Goal: Task Accomplishment & Management: Use online tool/utility

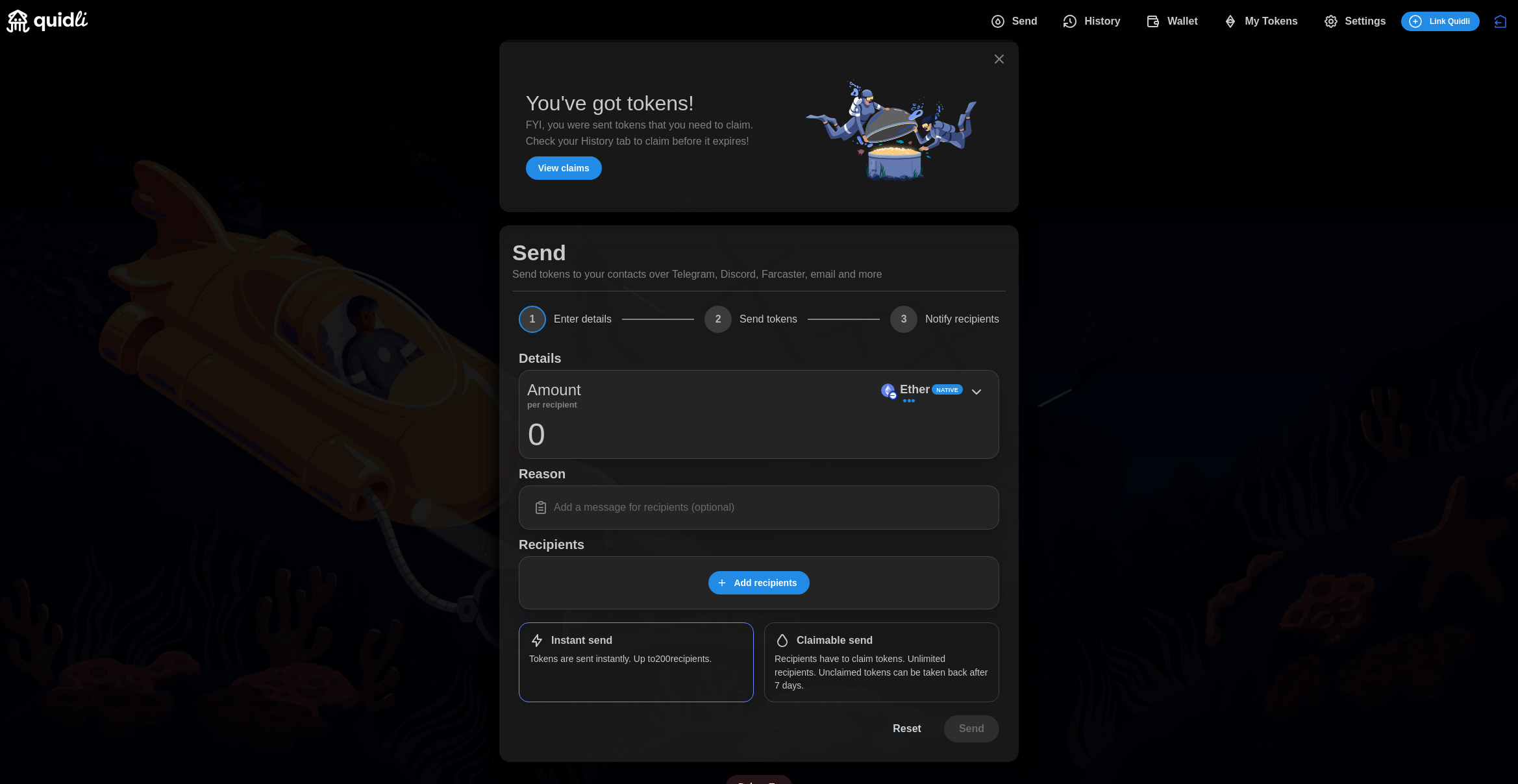
scroll to position [30, 0]
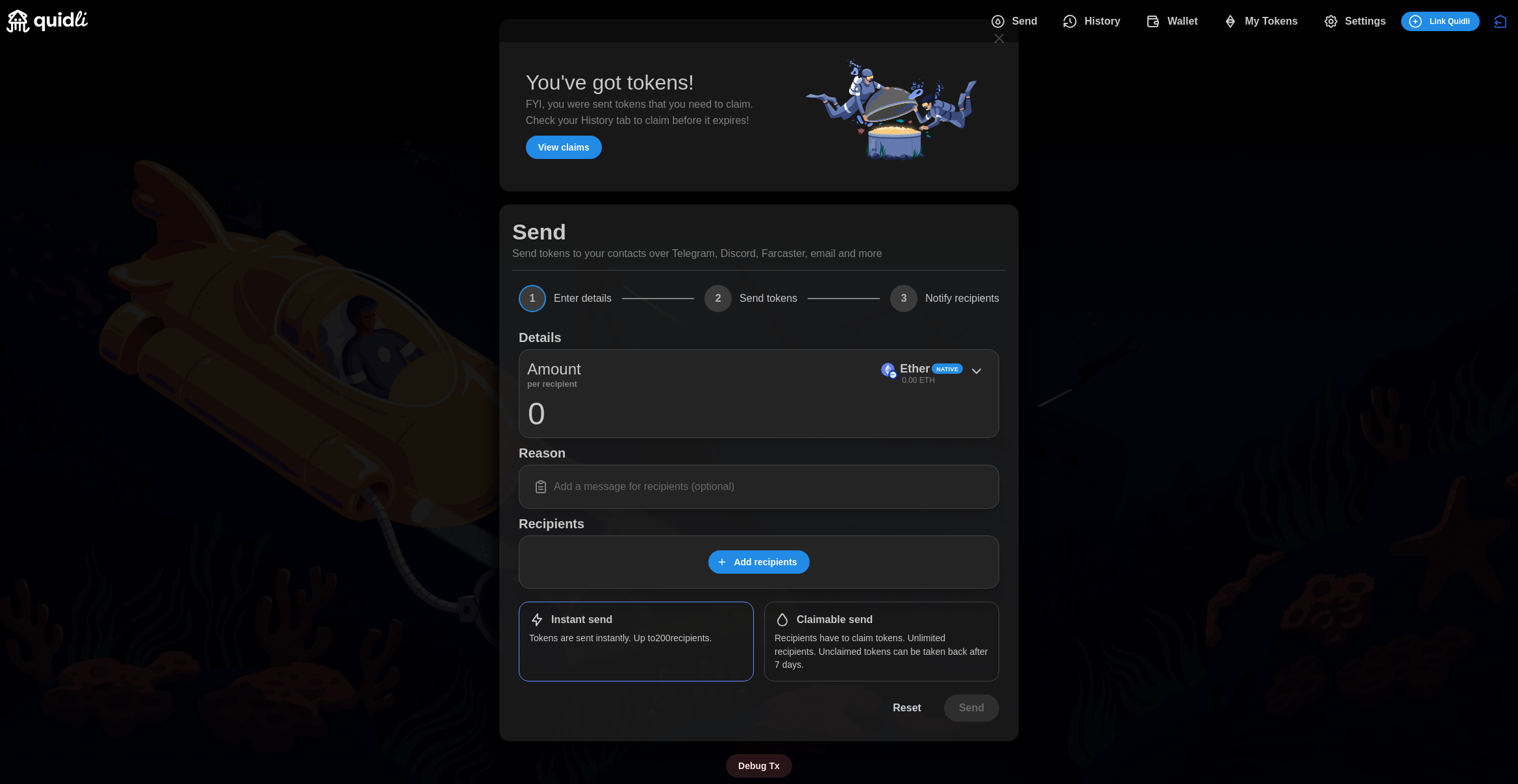
click at [1239, 15] on span "My Tokens" at bounding box center [1260, 21] width 76 height 26
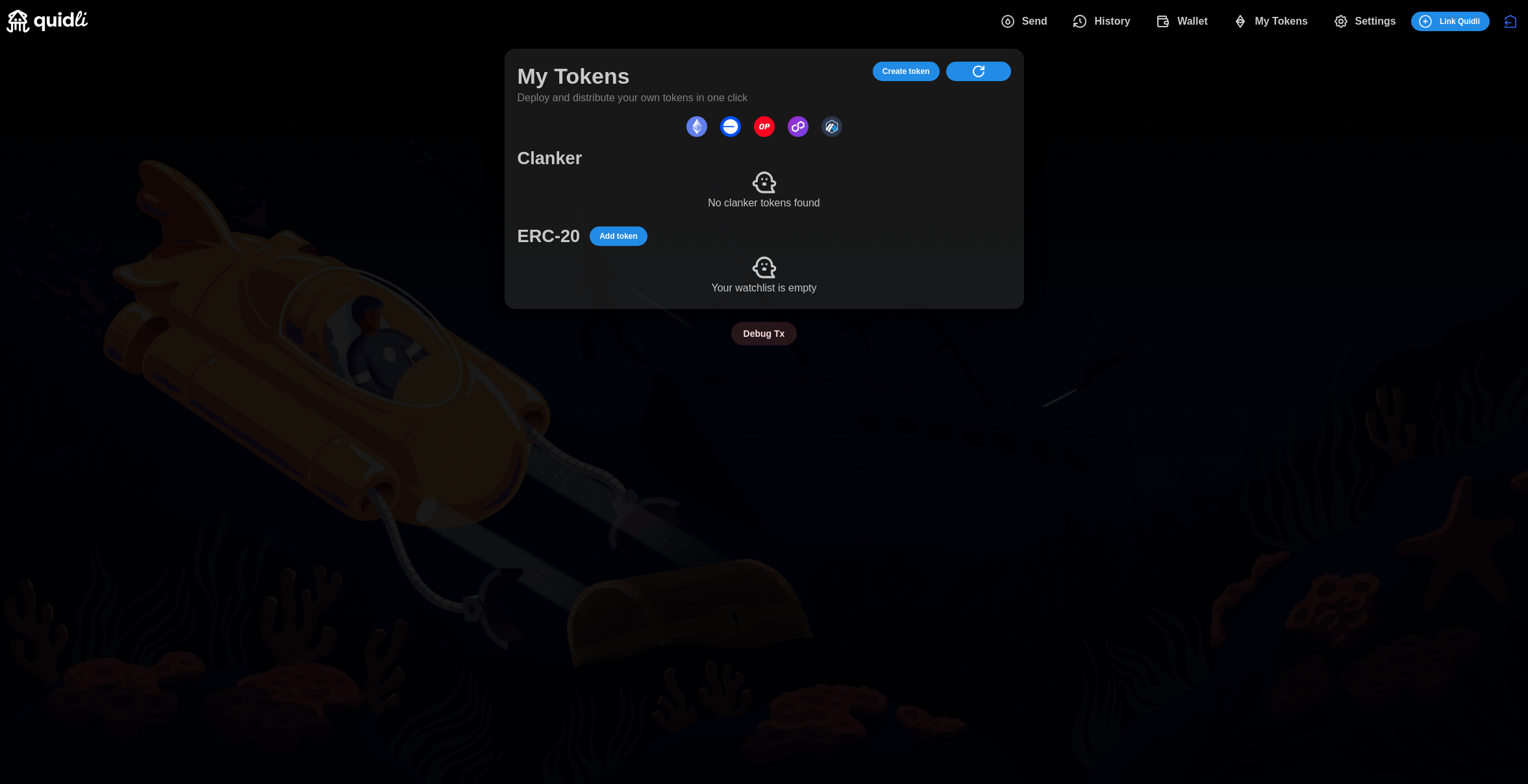
click at [616, 238] on span "Add token" at bounding box center [618, 237] width 38 height 18
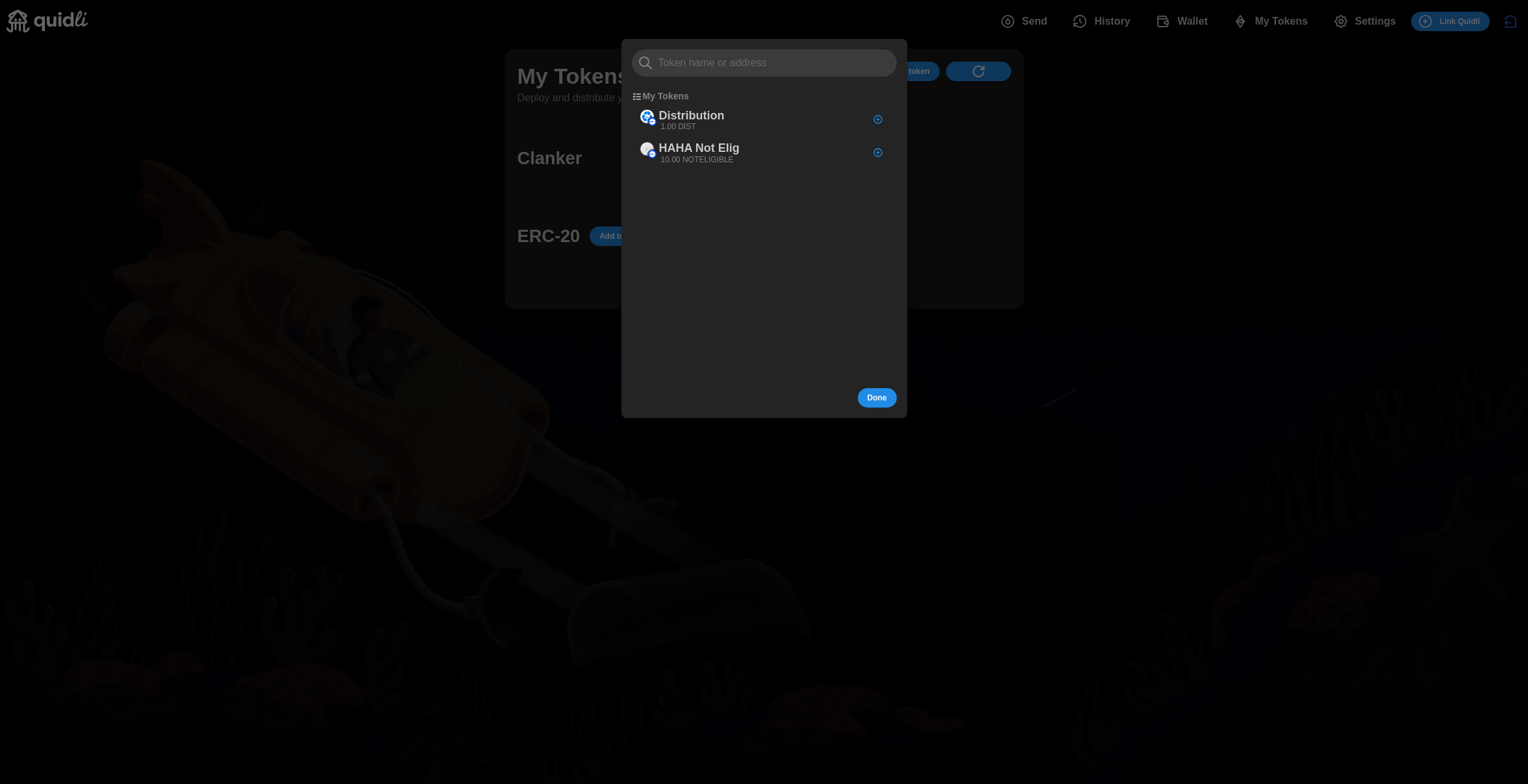
click at [942, 186] on div at bounding box center [764, 392] width 1528 height 784
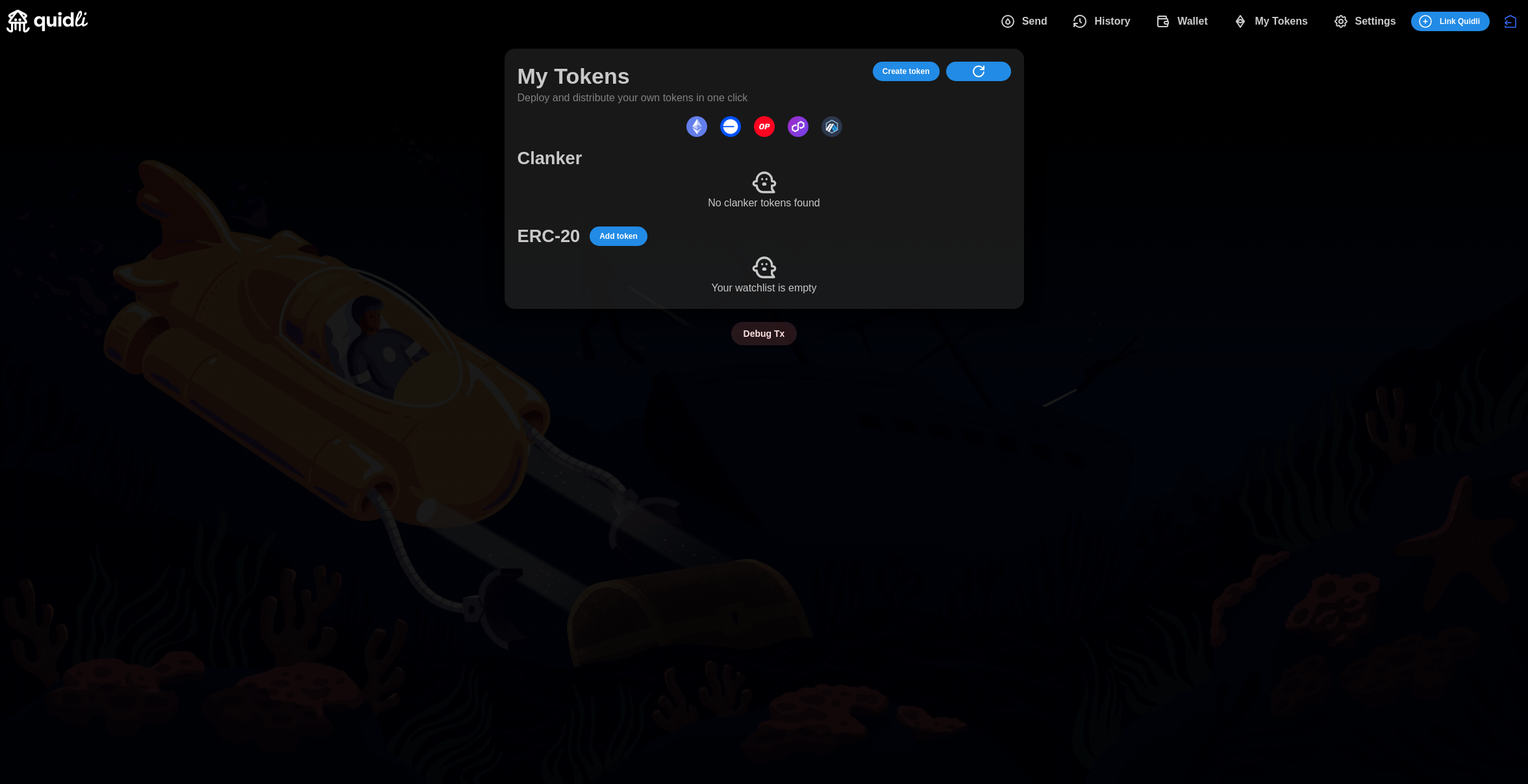
click at [908, 76] on span "Create token" at bounding box center [906, 71] width 47 height 18
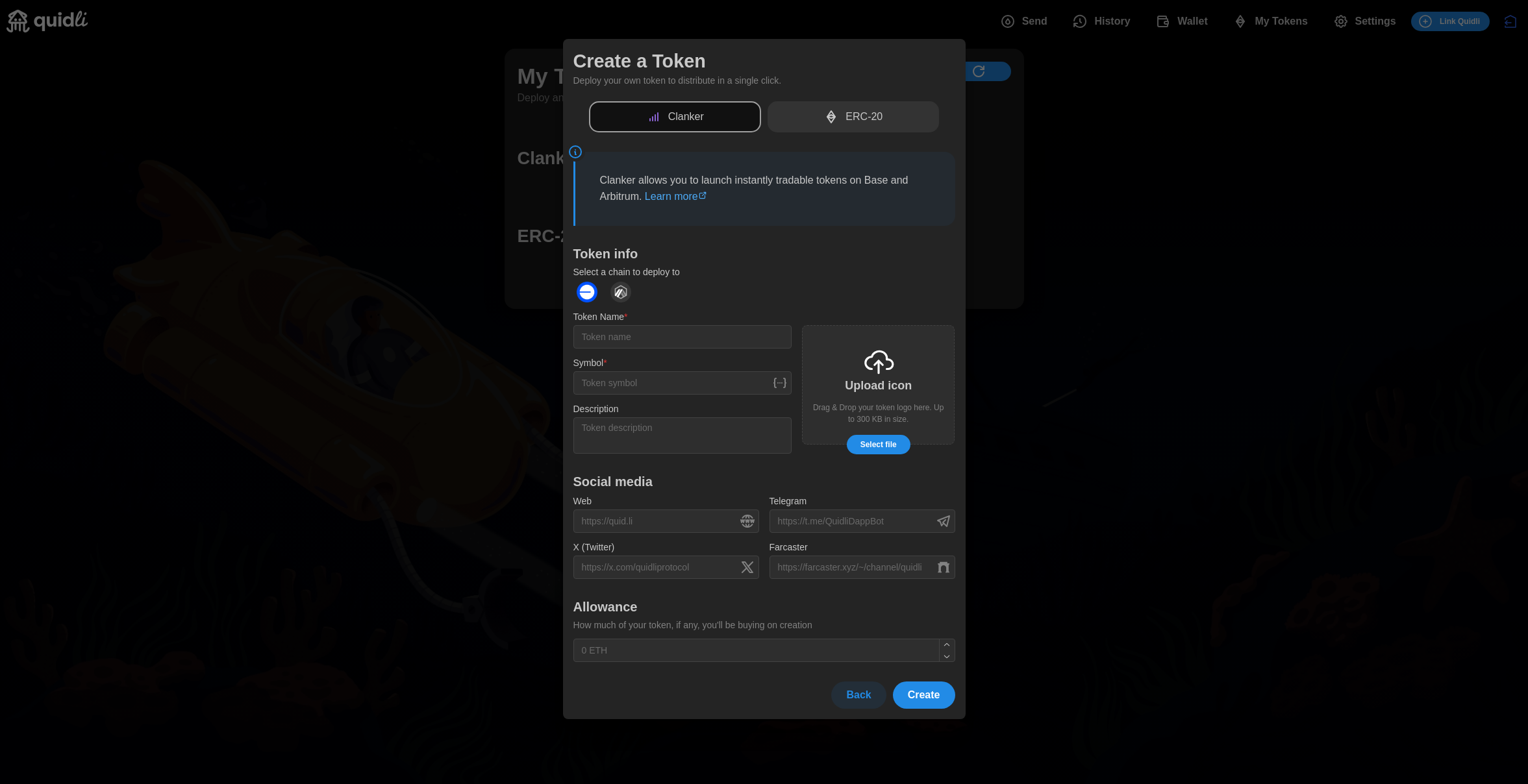
click at [858, 112] on p "ERC-20" at bounding box center [863, 117] width 37 height 16
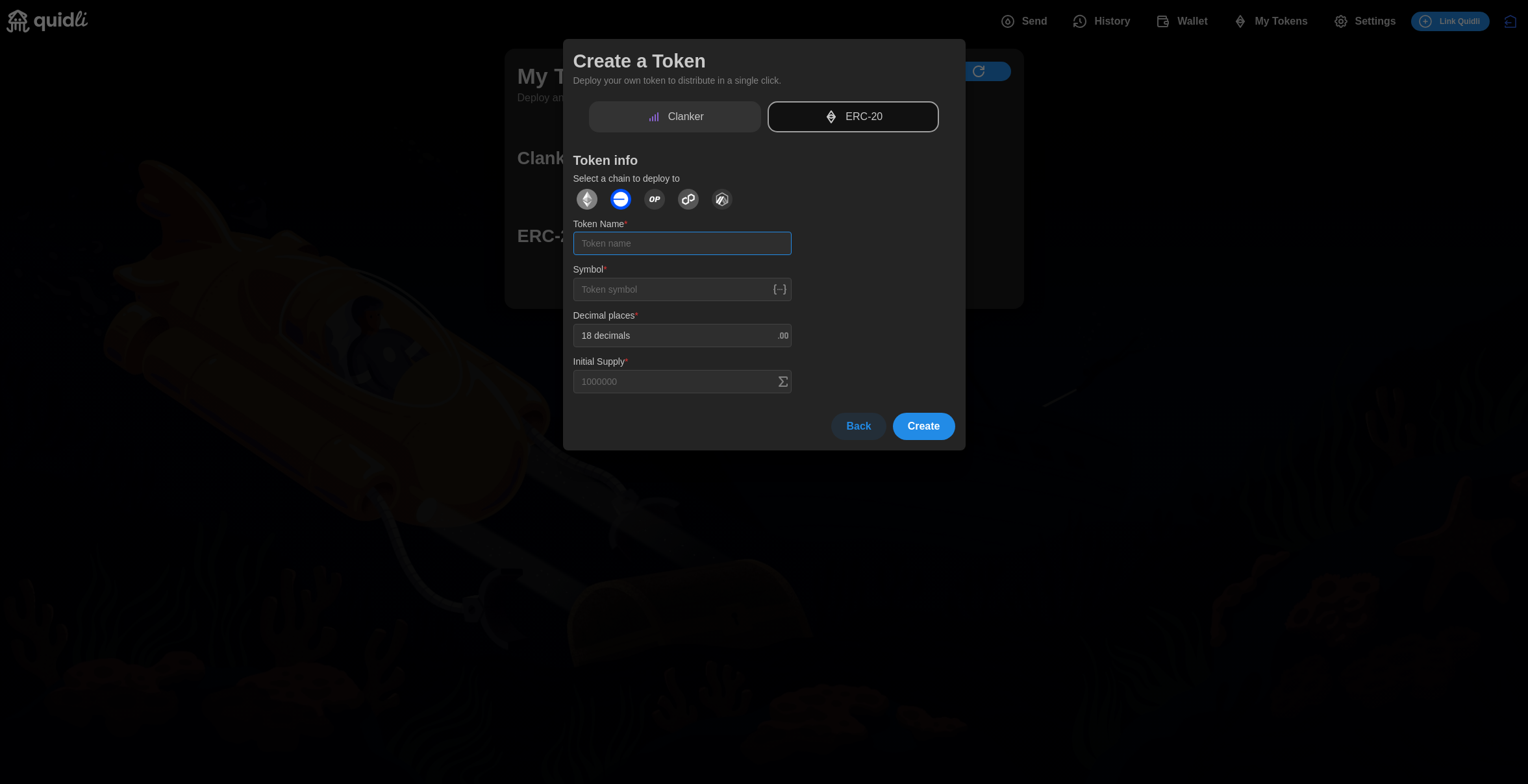
click at [703, 245] on input "Token Name *" at bounding box center [683, 244] width 219 height 24
type input "justintest"
type input "JT"
type input "1000000000 JT"
click at [927, 425] on span "Create" at bounding box center [924, 426] width 33 height 26
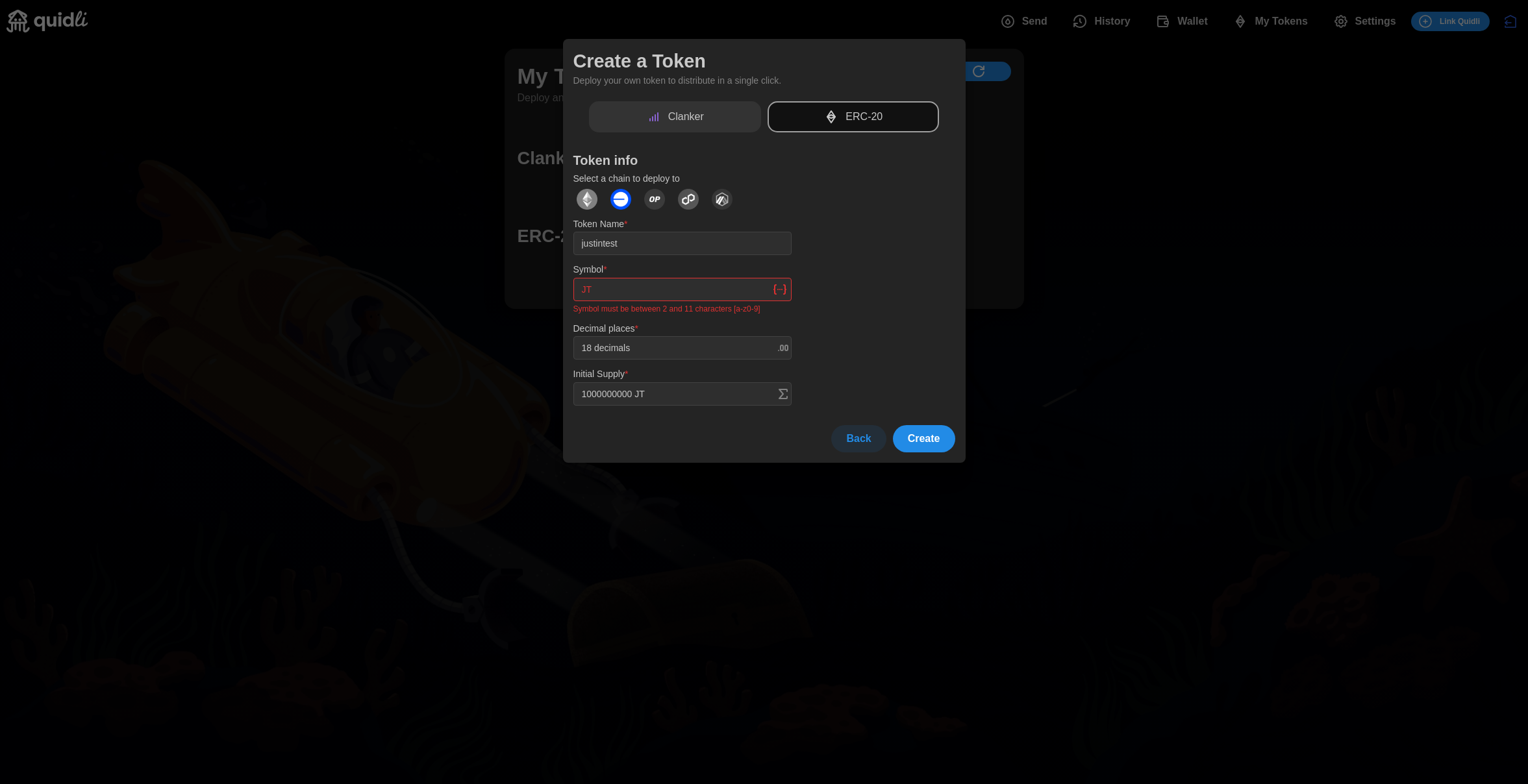
click at [712, 293] on input "JT" at bounding box center [683, 290] width 219 height 24
type input "JTT"
type input "1000000000 JTT"
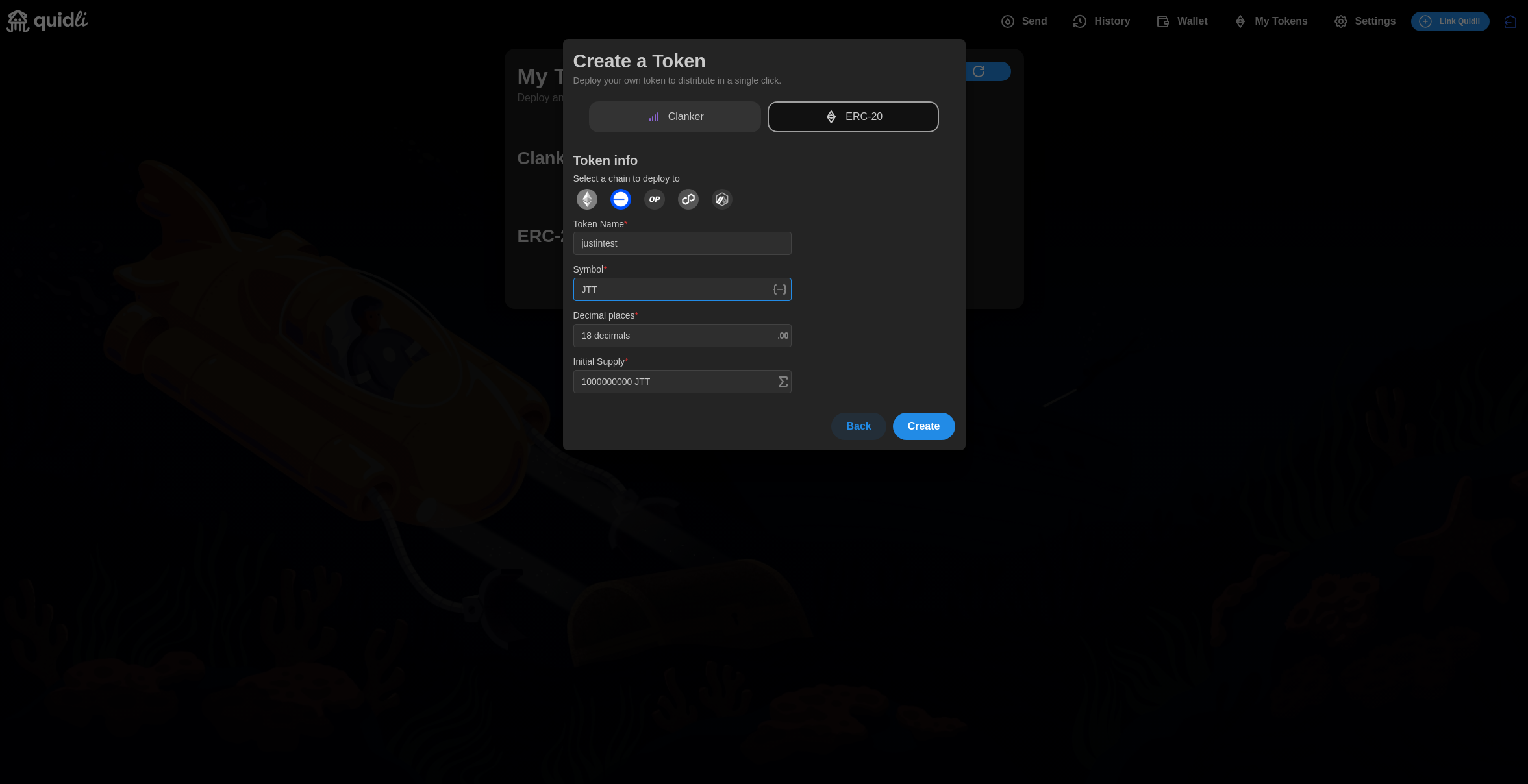
type input "JTT"
click at [942, 425] on button "Create" at bounding box center [923, 426] width 62 height 27
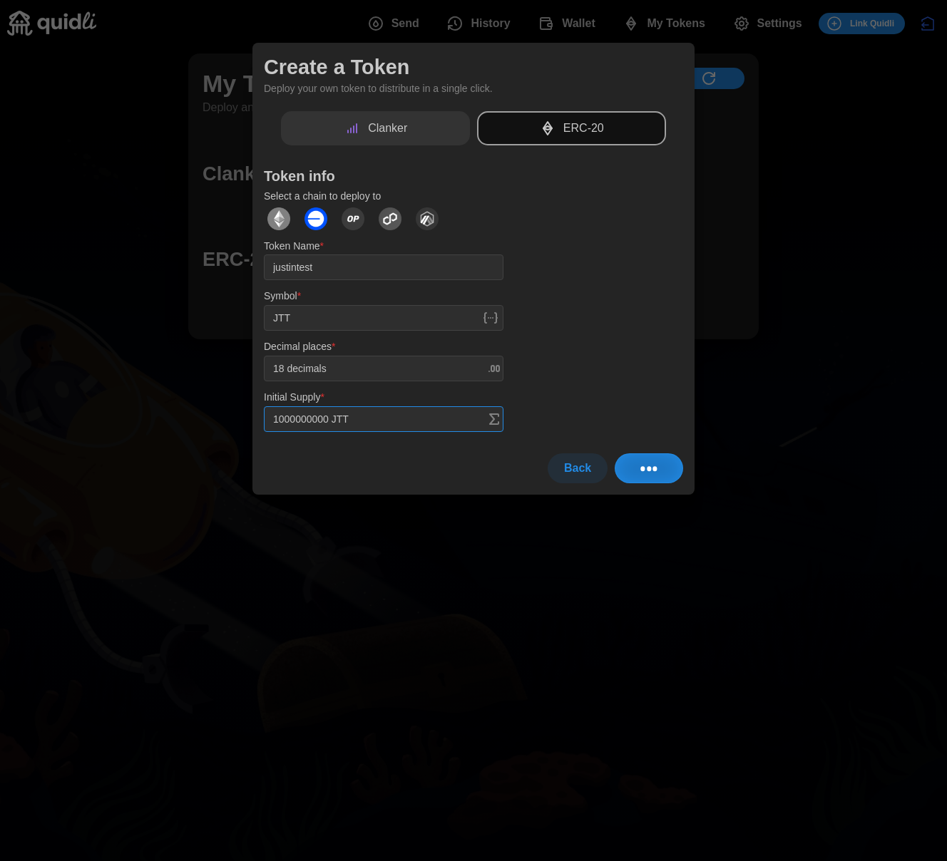
click at [291, 422] on input "1000000000 JTT" at bounding box center [384, 419] width 240 height 26
click at [789, 175] on div at bounding box center [473, 430] width 947 height 861
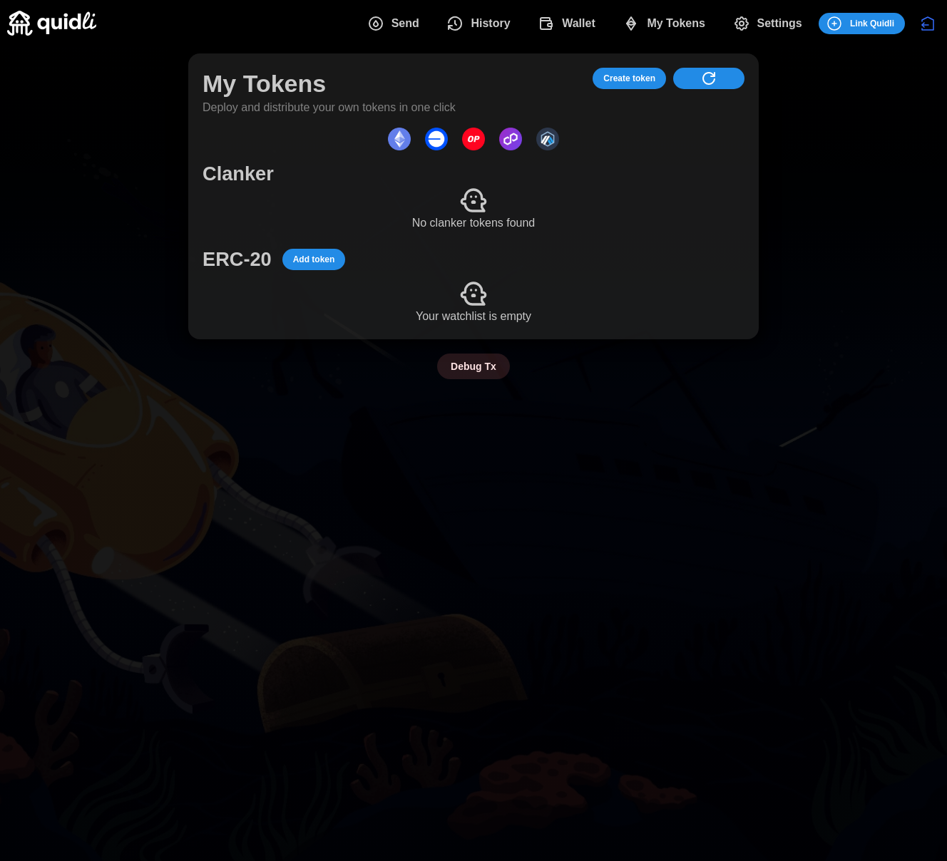
click at [772, 187] on div "My Tokens Deploy and distribute your own tokens in one click Create token Clank…" at bounding box center [473, 216] width 947 height 340
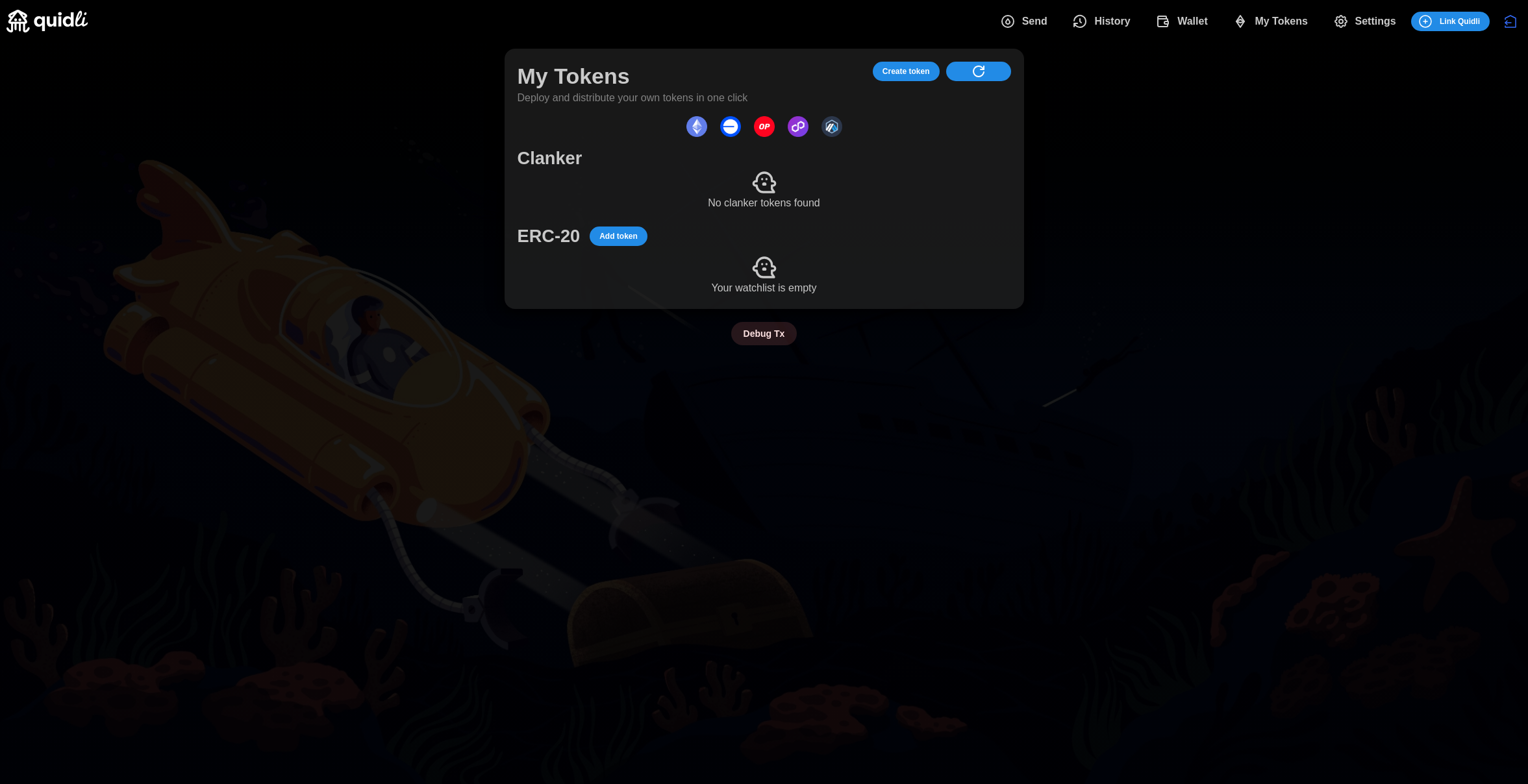
click at [901, 76] on span "Create token" at bounding box center [906, 71] width 47 height 18
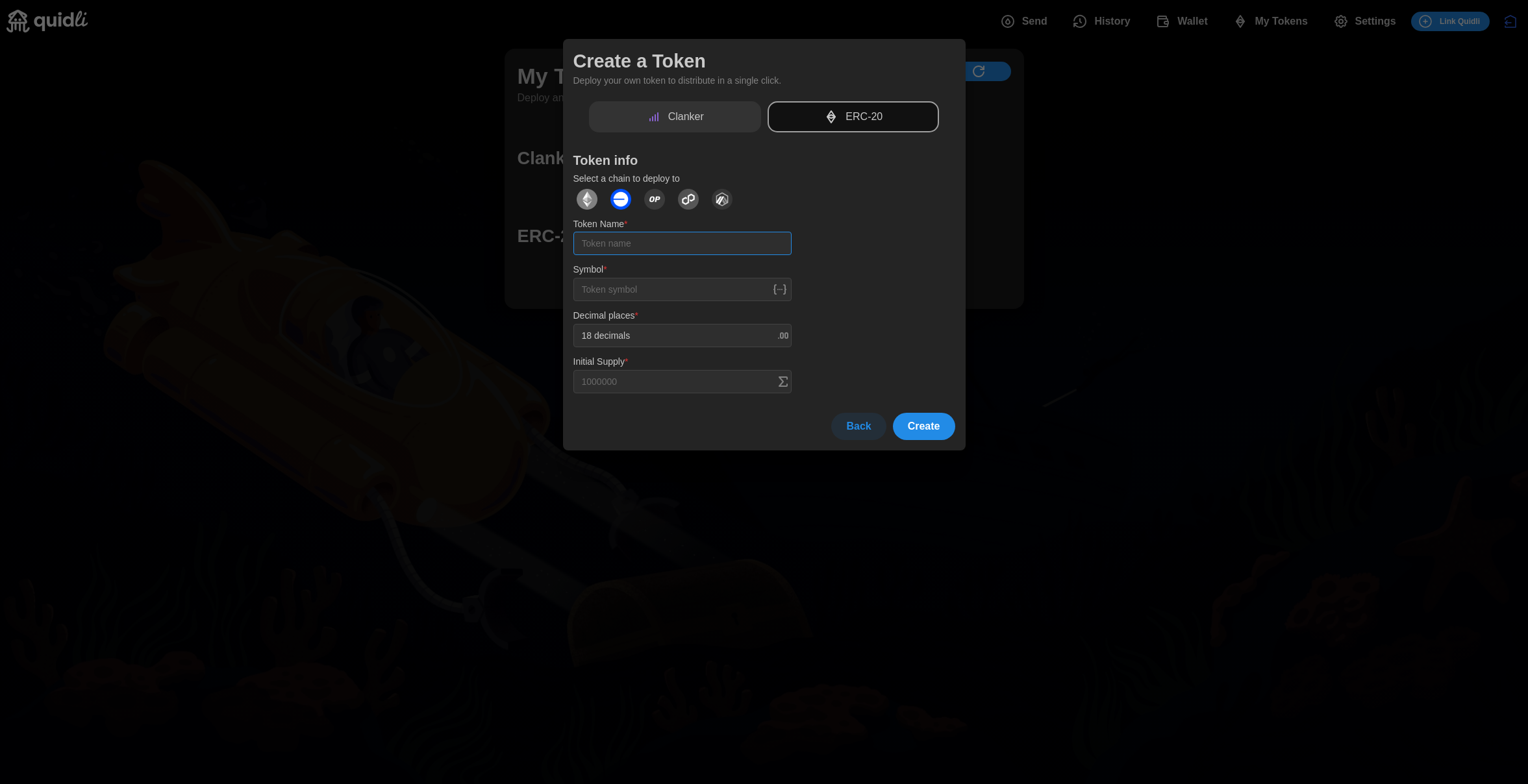
click at [615, 233] on input "Token Name *" at bounding box center [683, 244] width 219 height 24
type input "jst"
type input "H"
type input "J"
type input "Q"
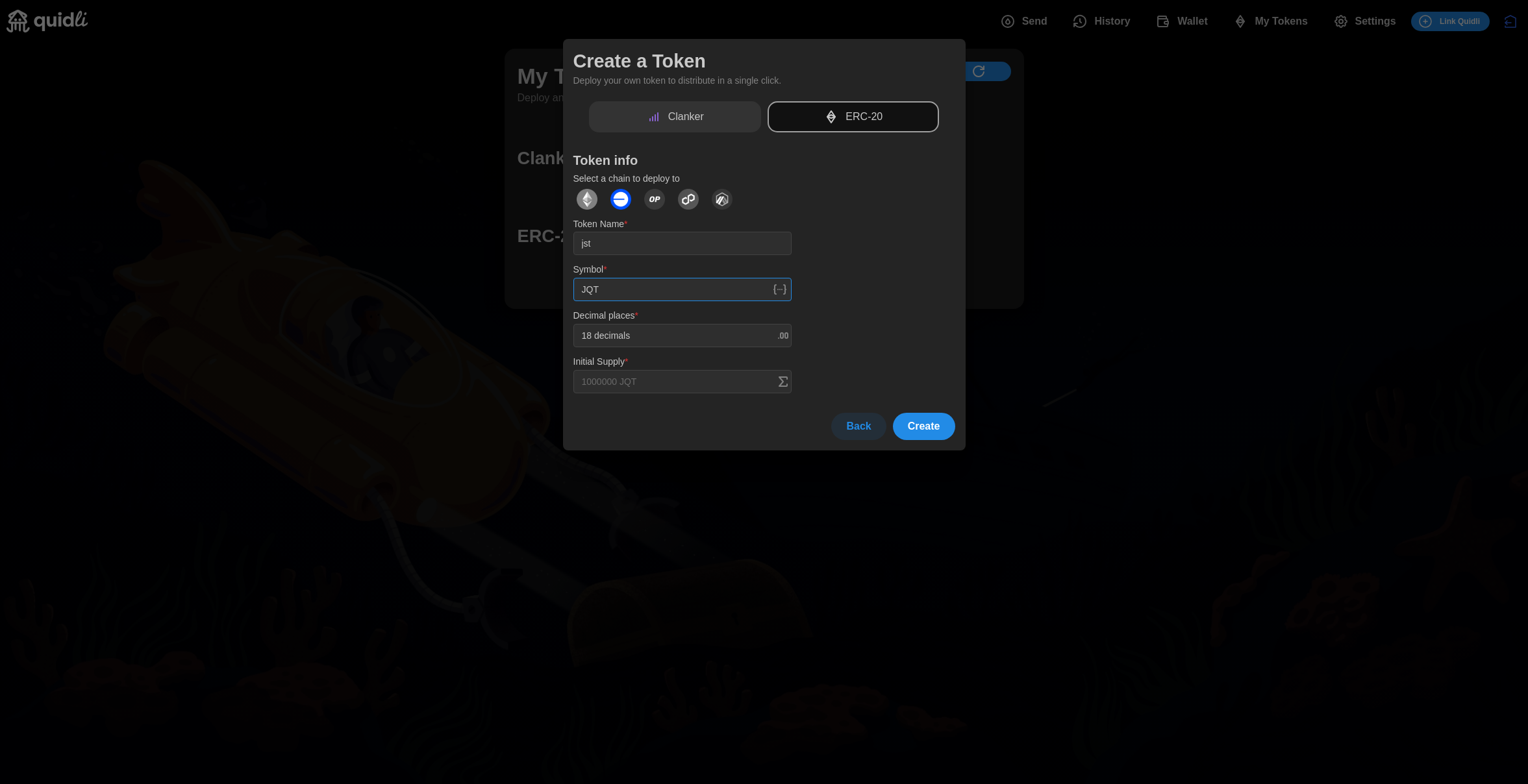
type input "JQT"
click at [615, 244] on input "jst" at bounding box center [683, 244] width 219 height 24
type input "[PERSON_NAME] quidli token"
click at [650, 387] on input "Initial Supply *" at bounding box center [683, 382] width 219 height 24
type input "1000000 JQT"
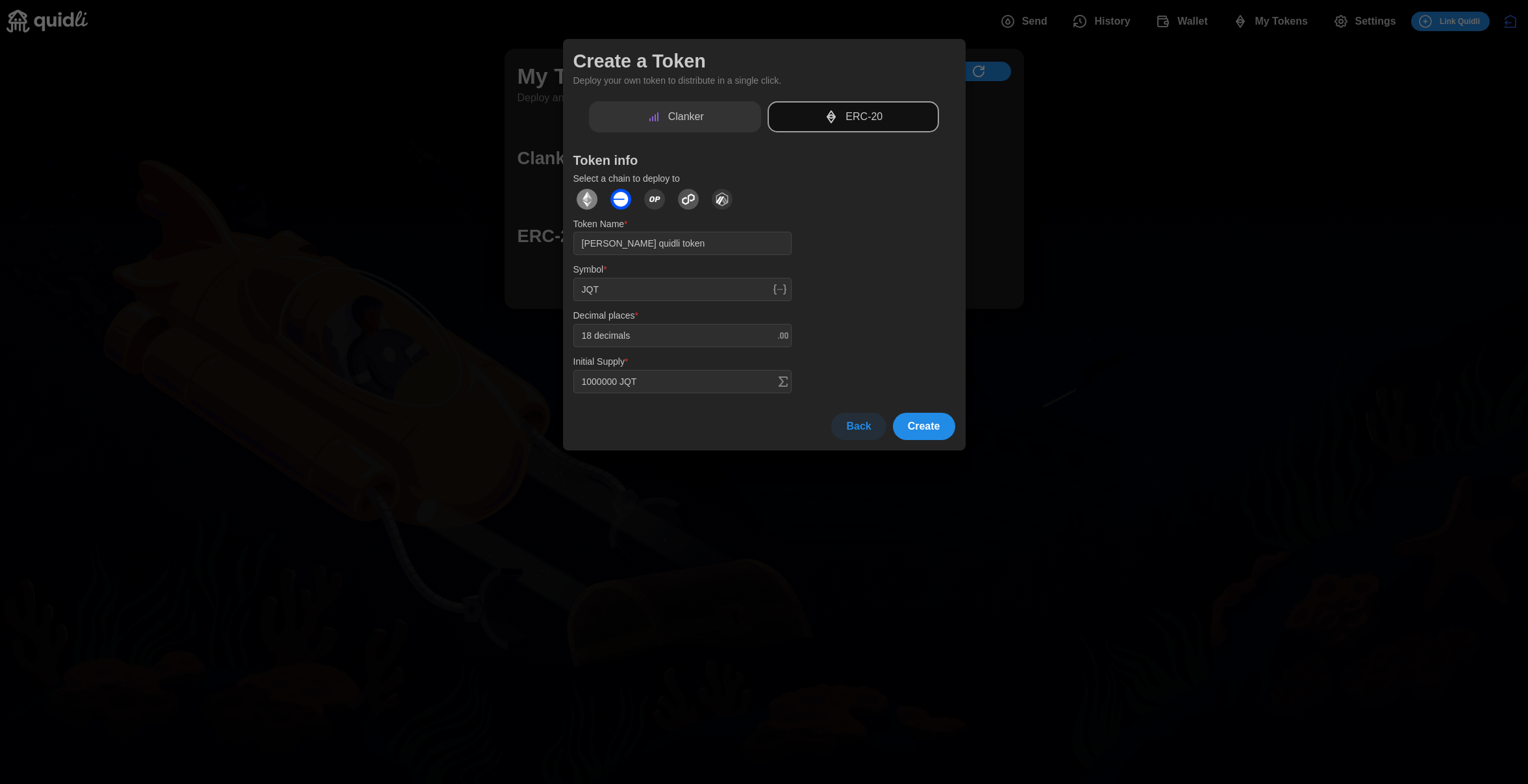
click at [933, 418] on span "Create" at bounding box center [924, 426] width 33 height 26
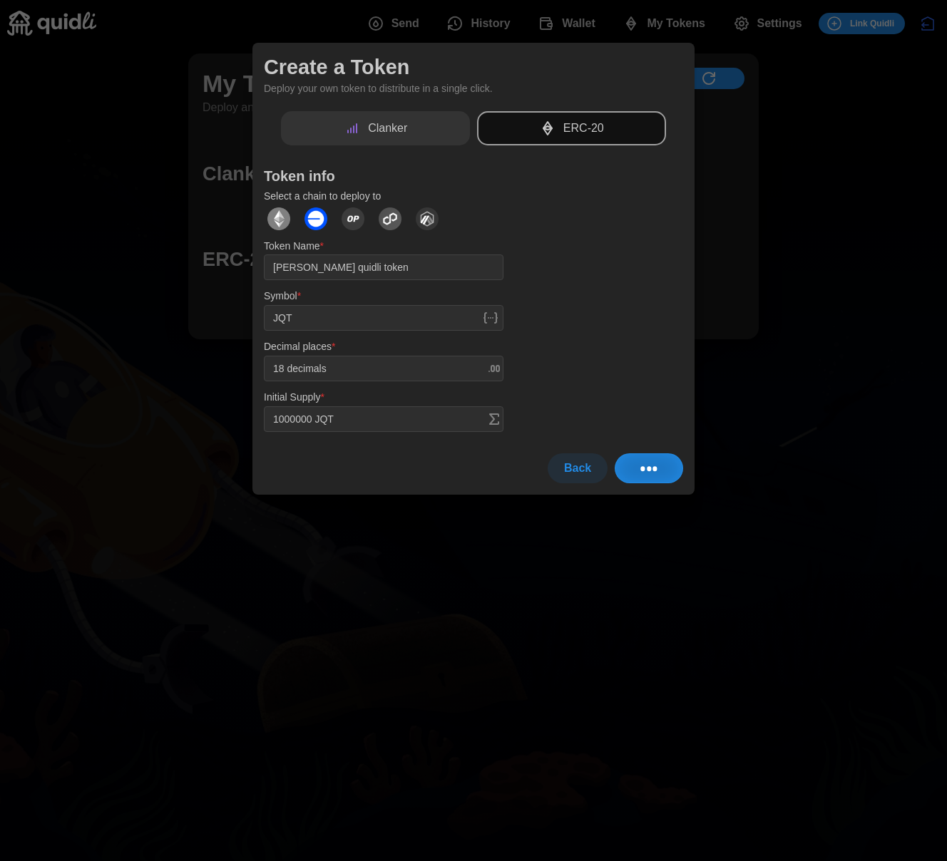
click at [731, 609] on div at bounding box center [473, 430] width 947 height 861
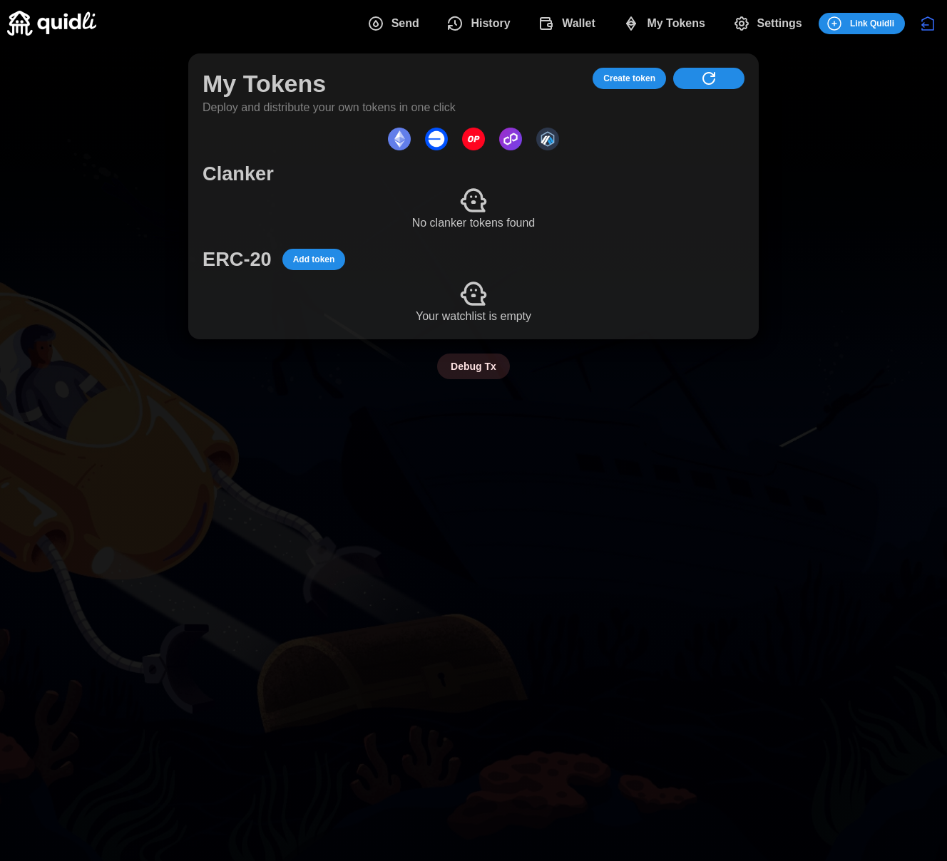
click at [710, 562] on main "My Tokens Deploy and distribute your own tokens in one click Create token Clank…" at bounding box center [473, 430] width 947 height 861
click at [654, 75] on span "Create token" at bounding box center [629, 78] width 52 height 20
